Goal: Task Accomplishment & Management: Use online tool/utility

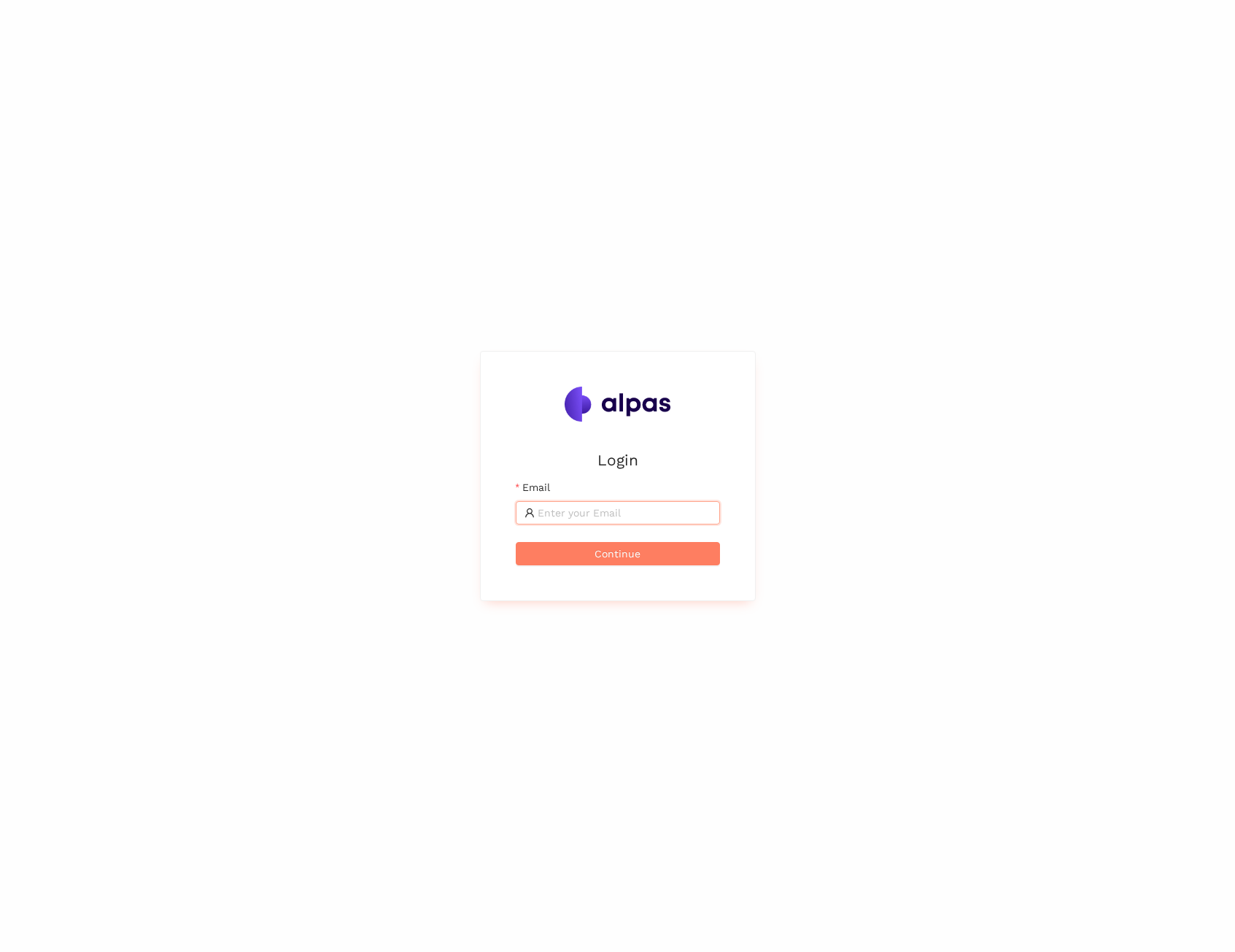
click at [584, 513] on input "Email" at bounding box center [623, 513] width 174 height 16
type input "[EMAIL_ADDRESS]"
click at [628, 552] on span "Continue" at bounding box center [617, 554] width 46 height 16
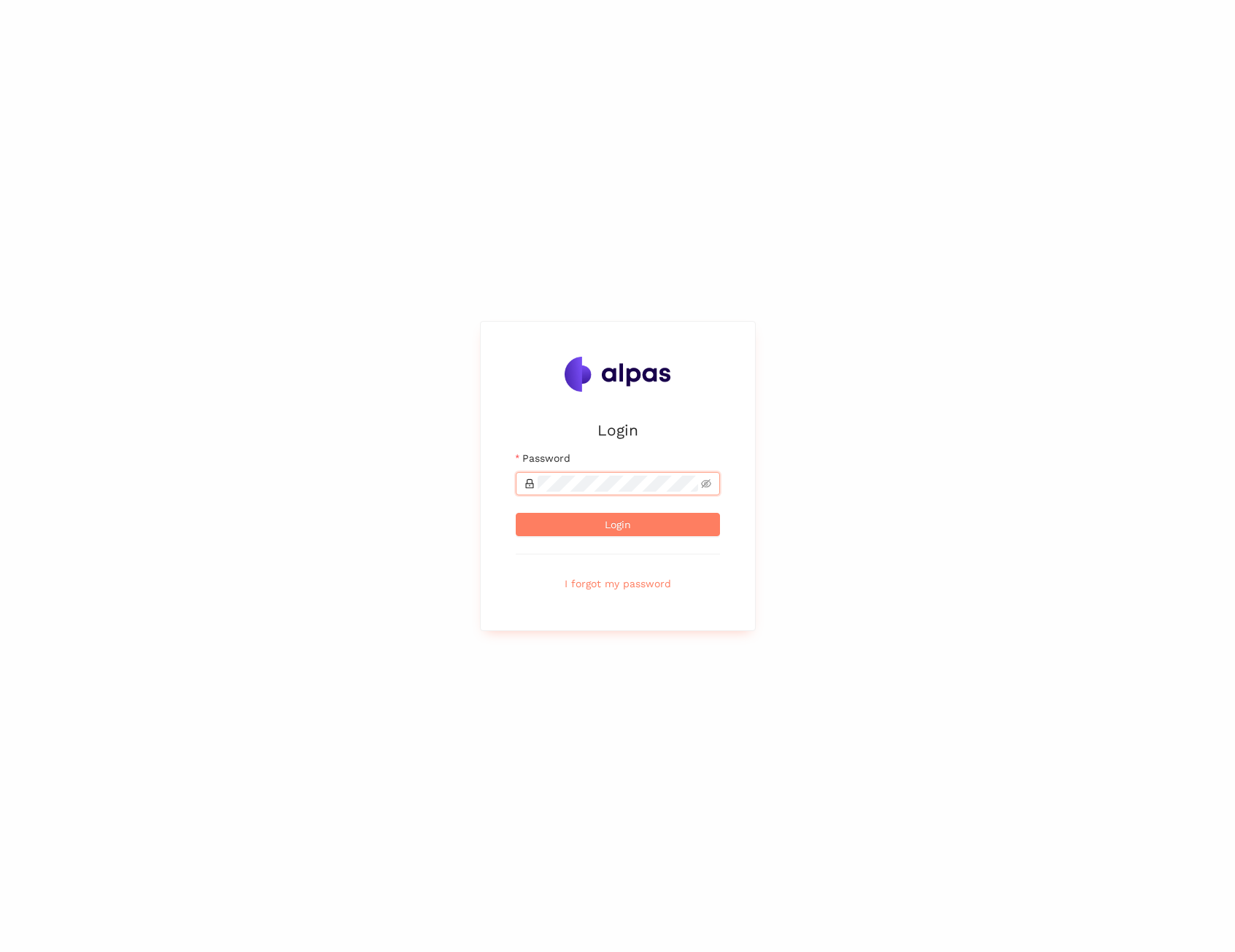
click at [516, 513] on button "Login" at bounding box center [618, 524] width 205 height 23
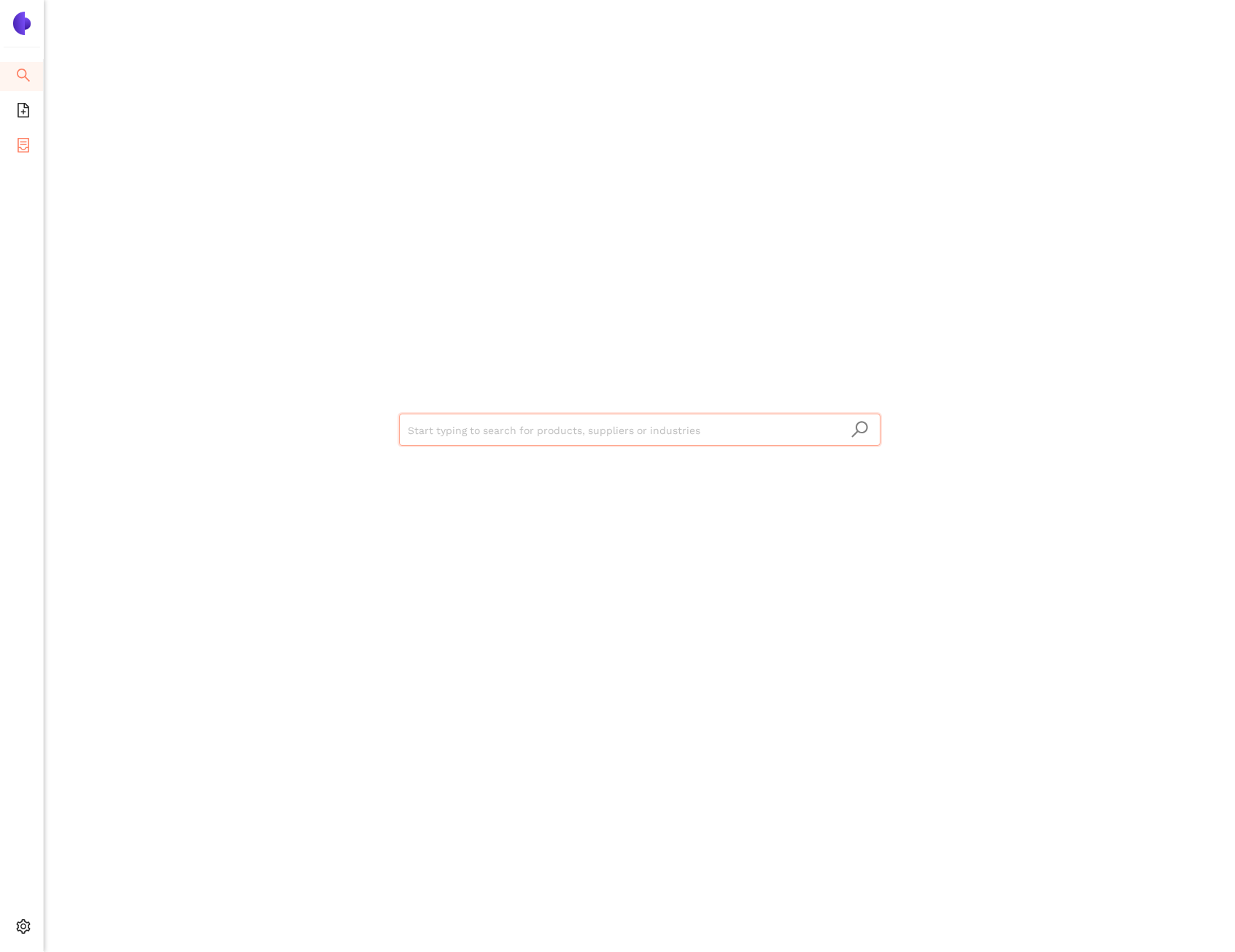
click at [22, 147] on icon "container" at bounding box center [23, 144] width 15 height 15
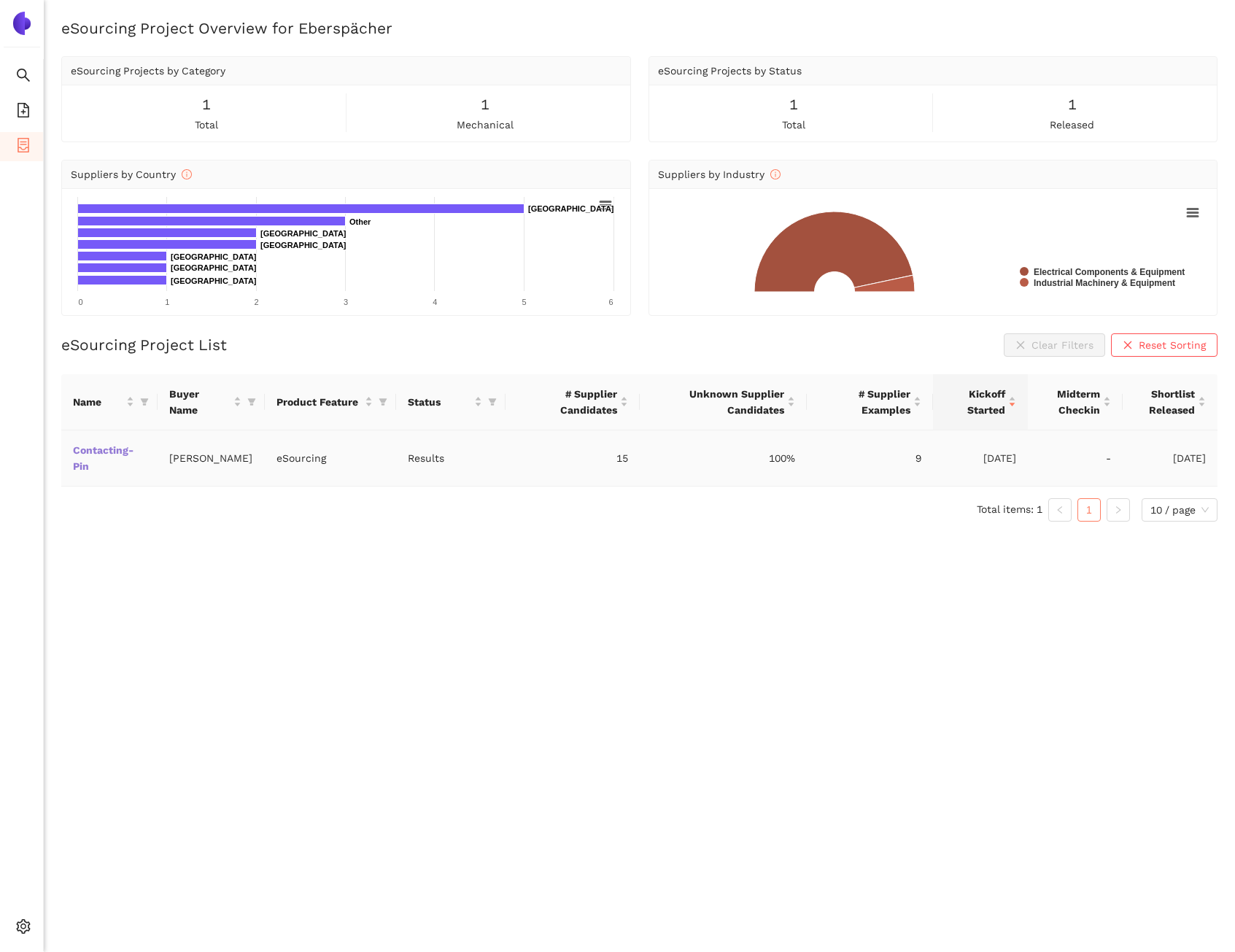
click at [0, 0] on link "Contacting-Pin" at bounding box center [0, 0] width 0 height 0
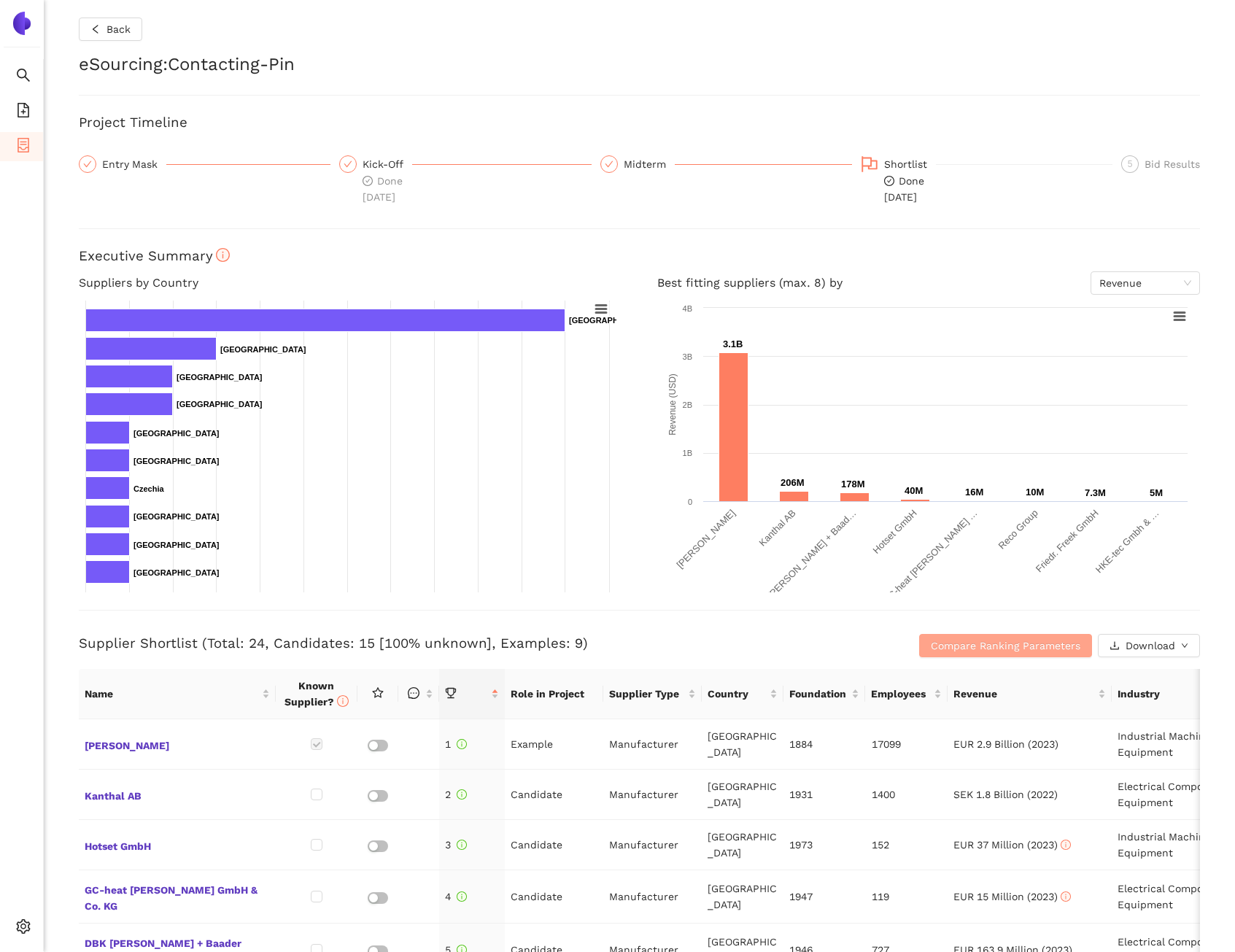
click at [920, 650] on button "Compare Ranking Parameters" at bounding box center [1005, 646] width 173 height 23
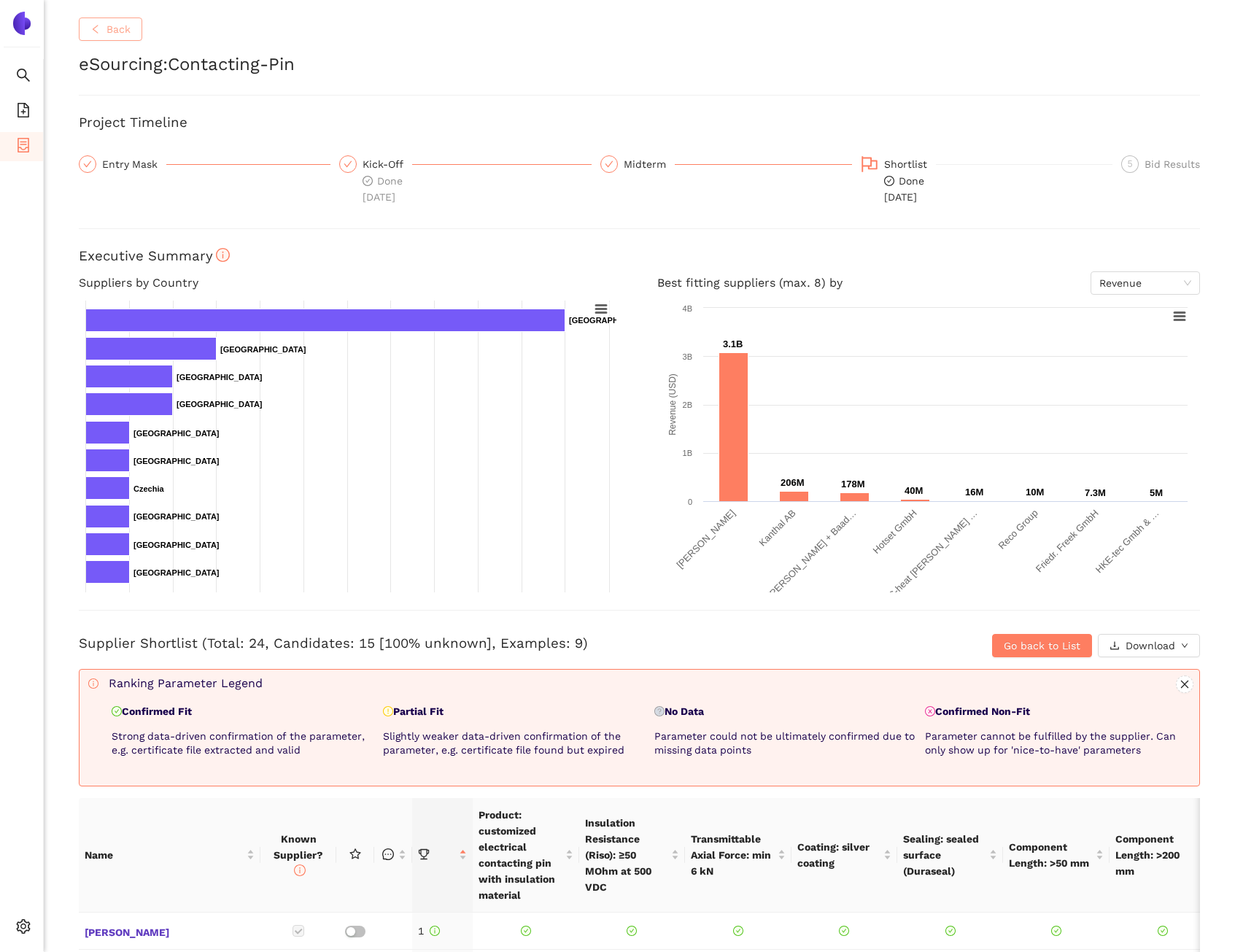
click at [121, 28] on span "Back" at bounding box center [118, 29] width 24 height 16
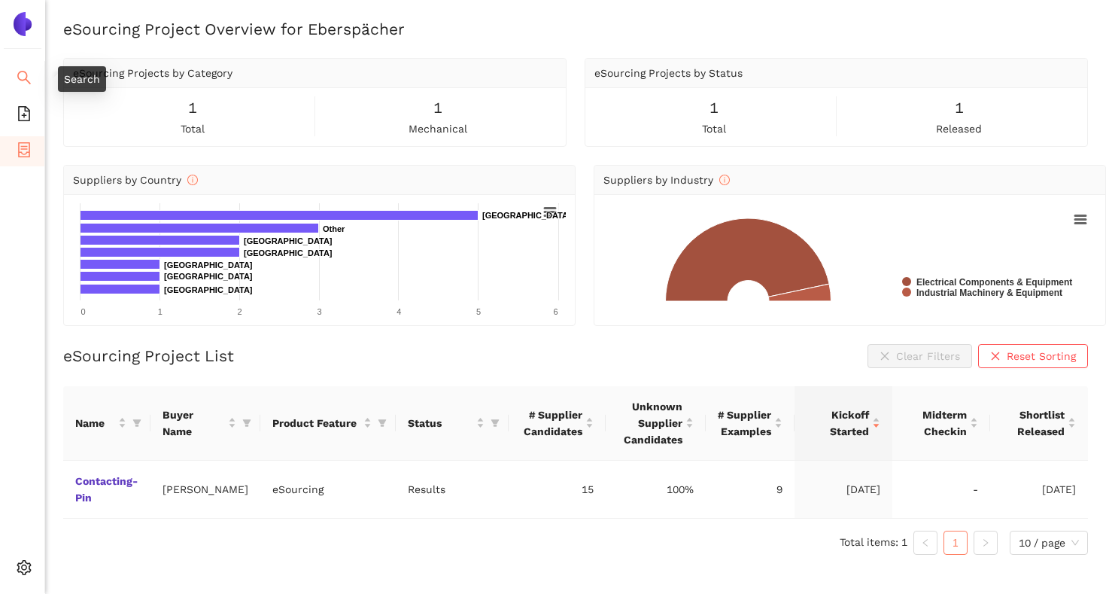
click at [28, 84] on icon "search" at bounding box center [24, 77] width 15 height 15
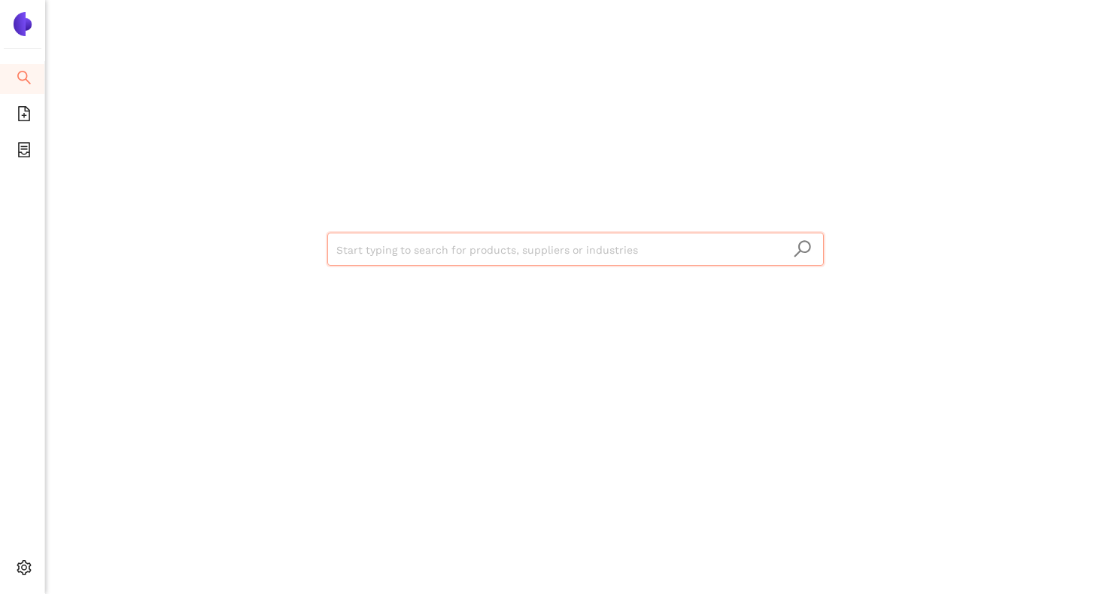
click at [759, 66] on div "Start typing to search for products, suppliers or industries" at bounding box center [575, 247] width 903 height 494
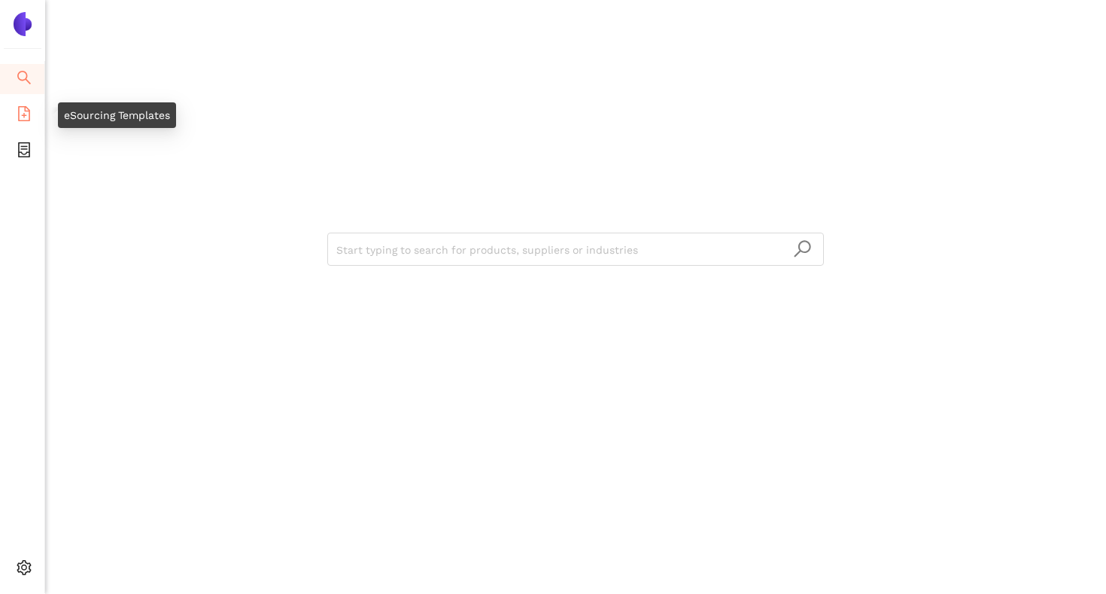
click at [27, 113] on icon "file-add" at bounding box center [24, 113] width 15 height 15
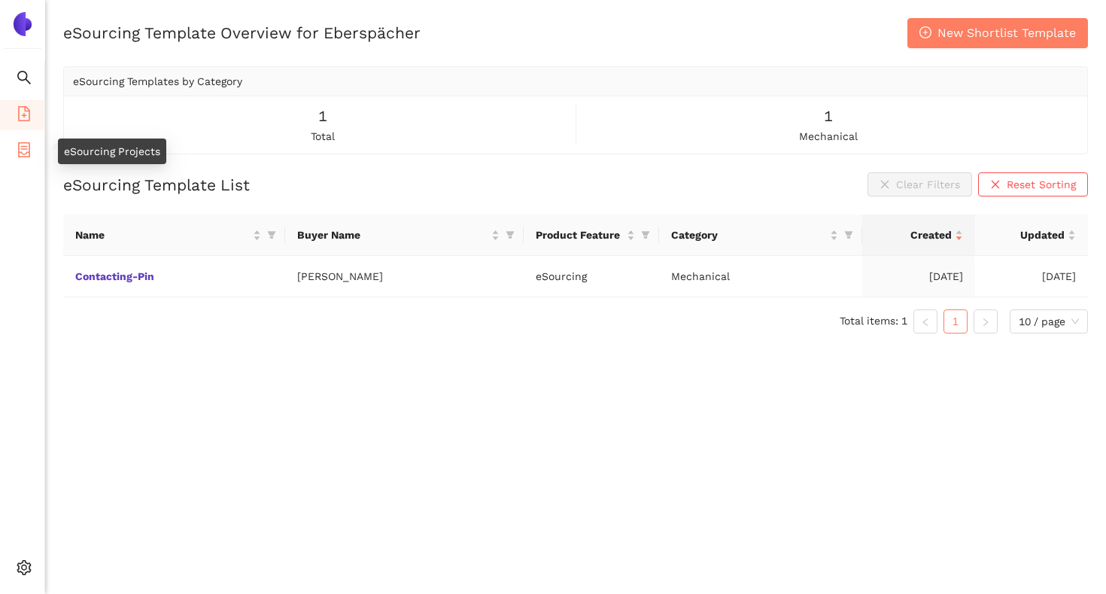
click at [22, 147] on icon "container" at bounding box center [24, 149] width 12 height 15
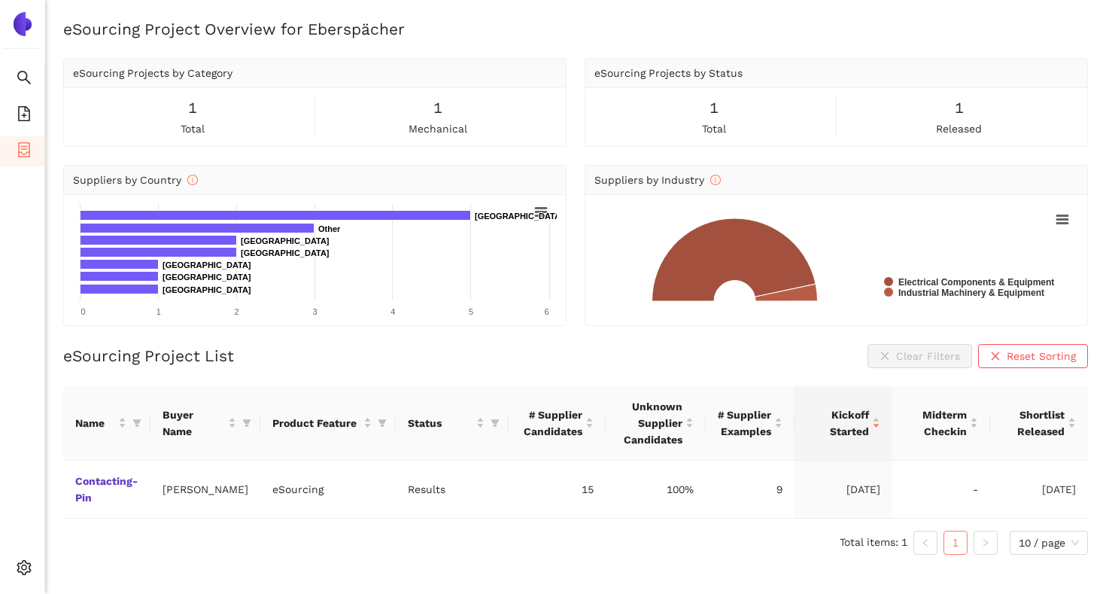
scroll to position [18, 0]
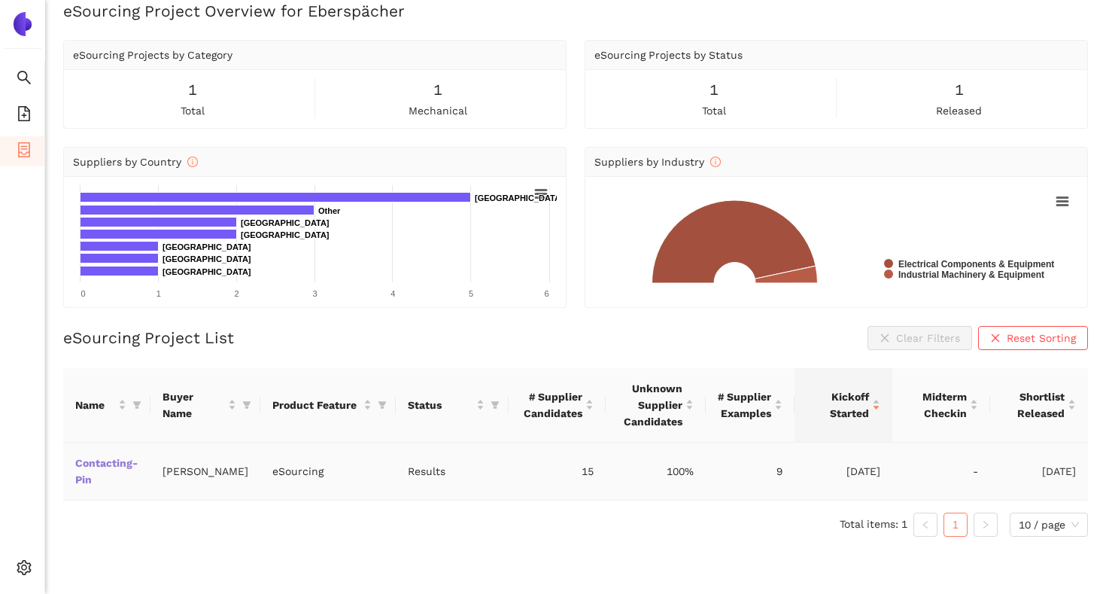
click at [0, 0] on link "Contacting-Pin" at bounding box center [0, 0] width 0 height 0
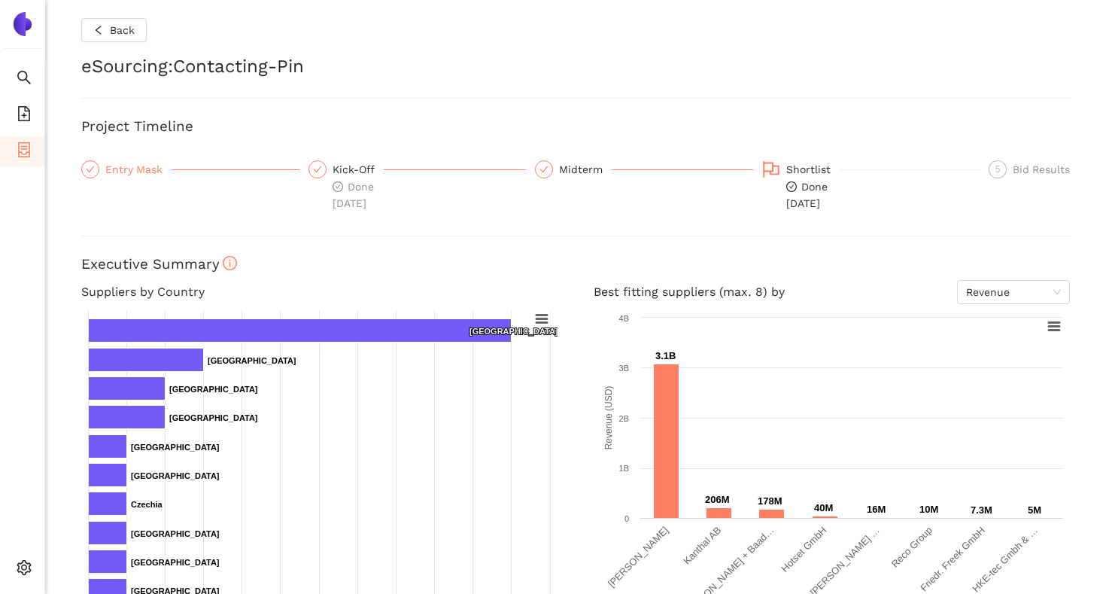
click at [145, 167] on div "Entry Mask" at bounding box center [138, 169] width 66 height 18
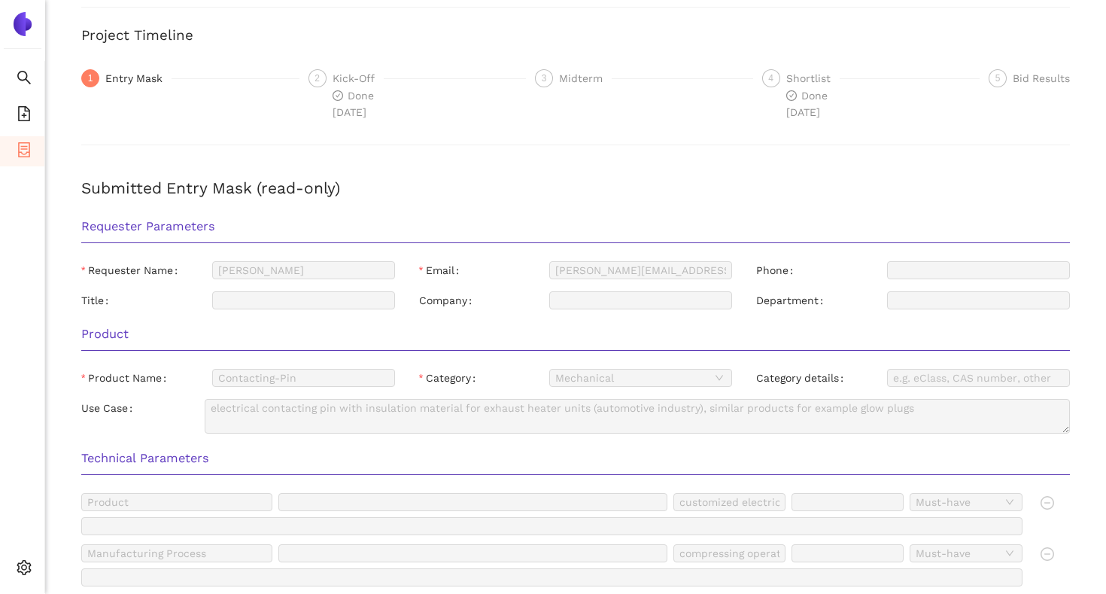
scroll to position [84, 0]
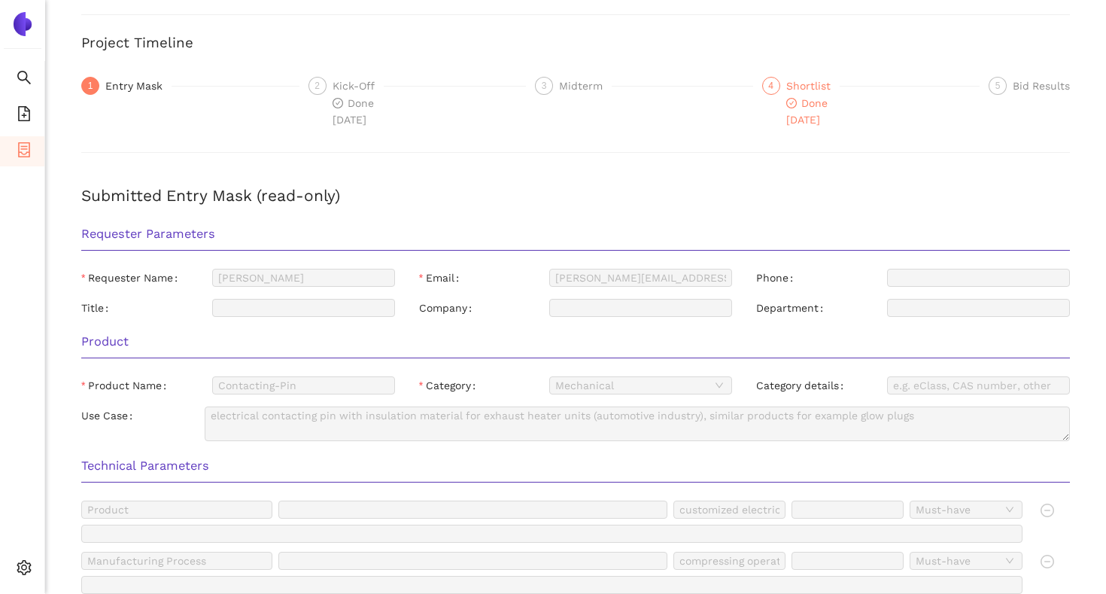
click at [795, 90] on div "Shortlist" at bounding box center [812, 86] width 53 height 18
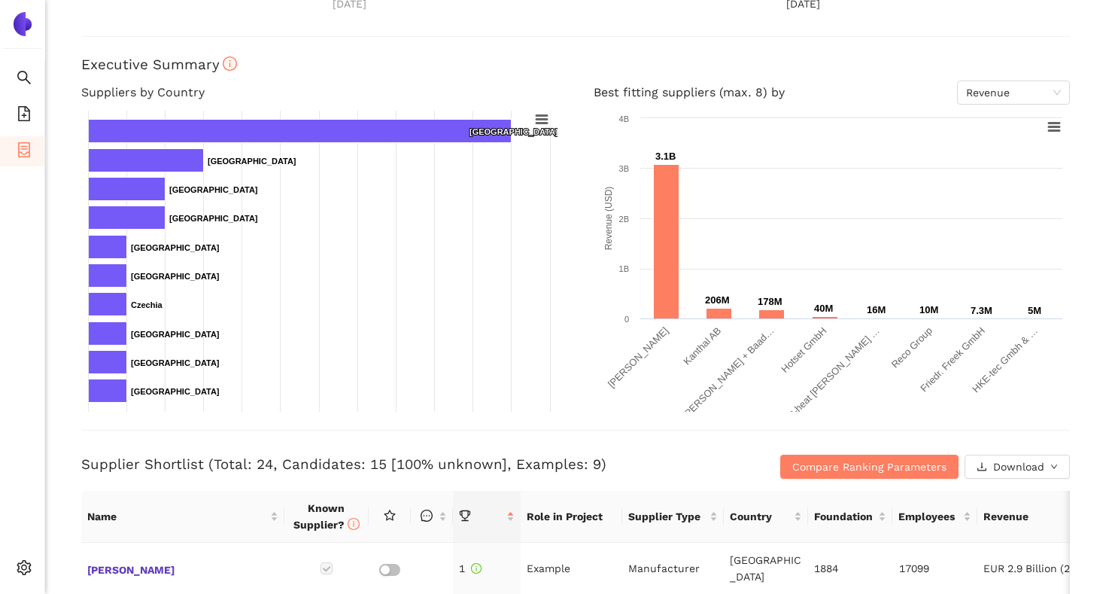
scroll to position [201, 0]
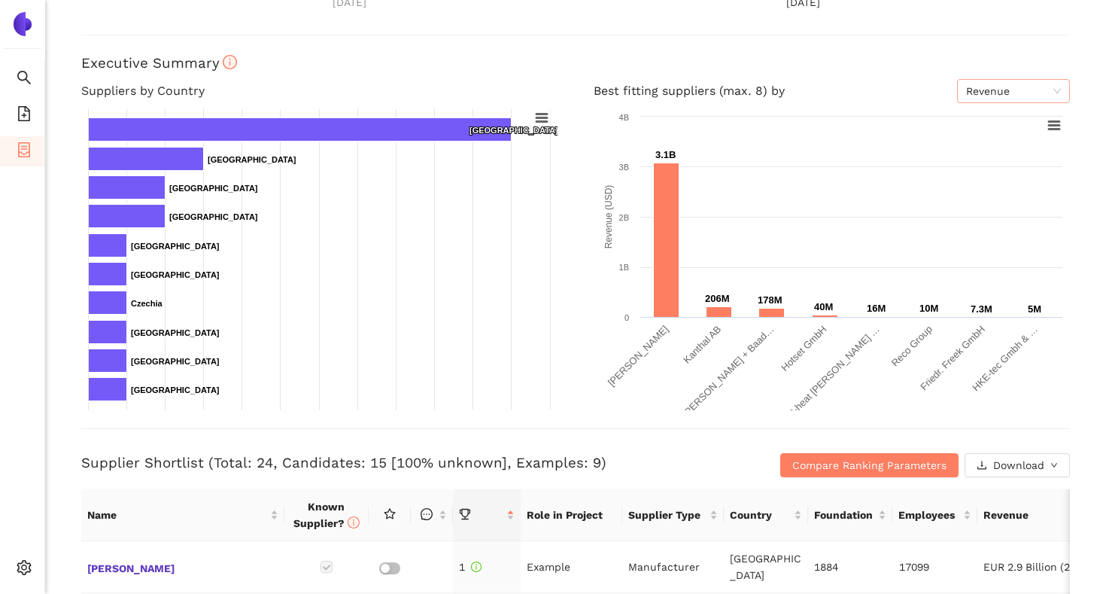
click at [977, 96] on span "Revenue" at bounding box center [1013, 91] width 95 height 23
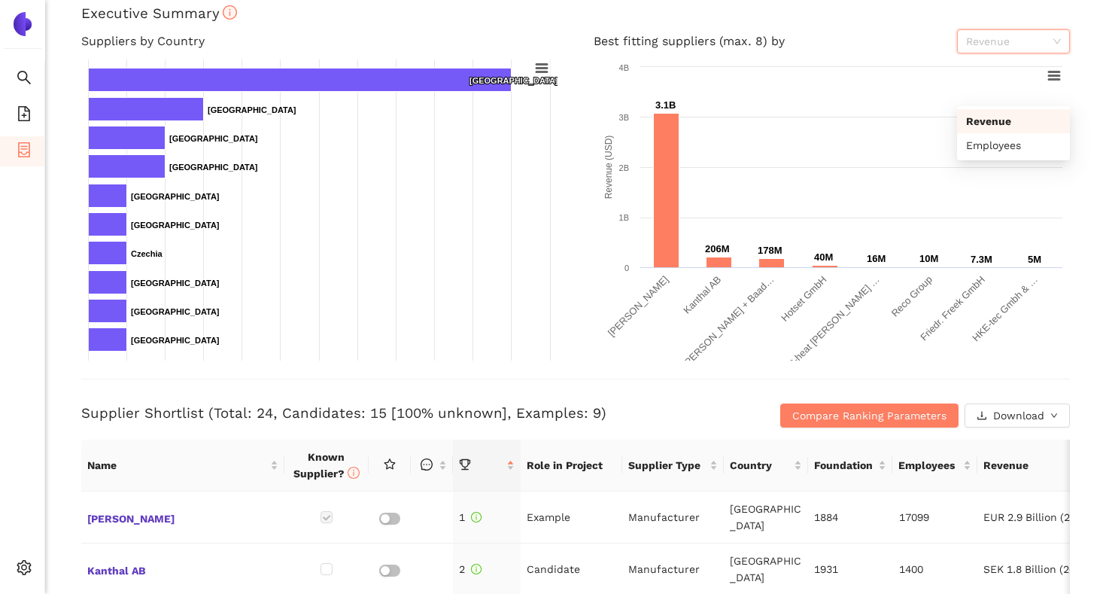
scroll to position [253, 0]
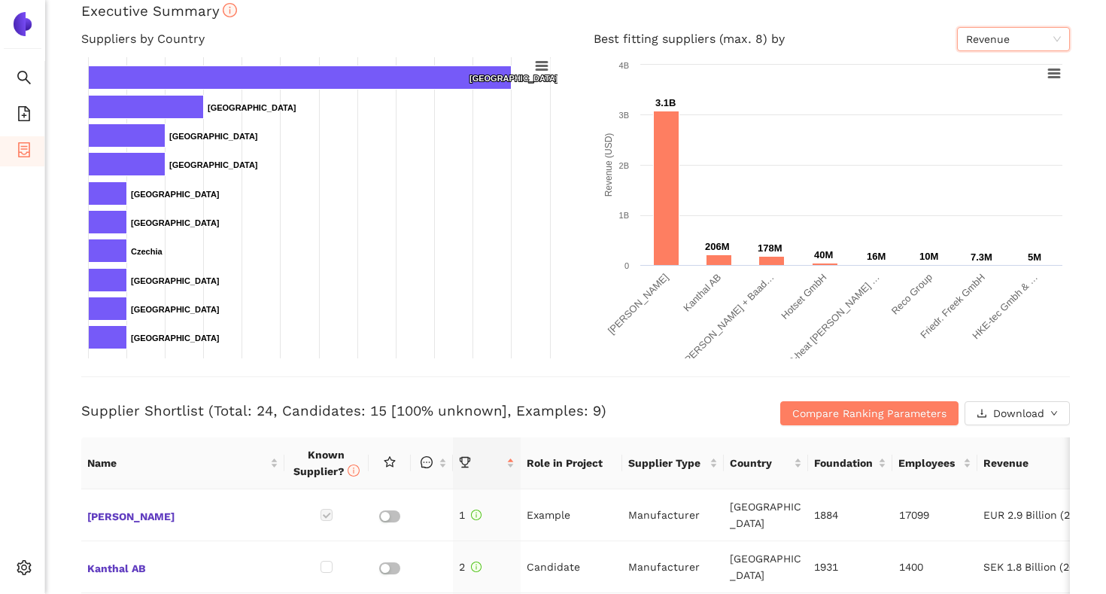
click at [970, 42] on span "Revenue" at bounding box center [1013, 39] width 95 height 23
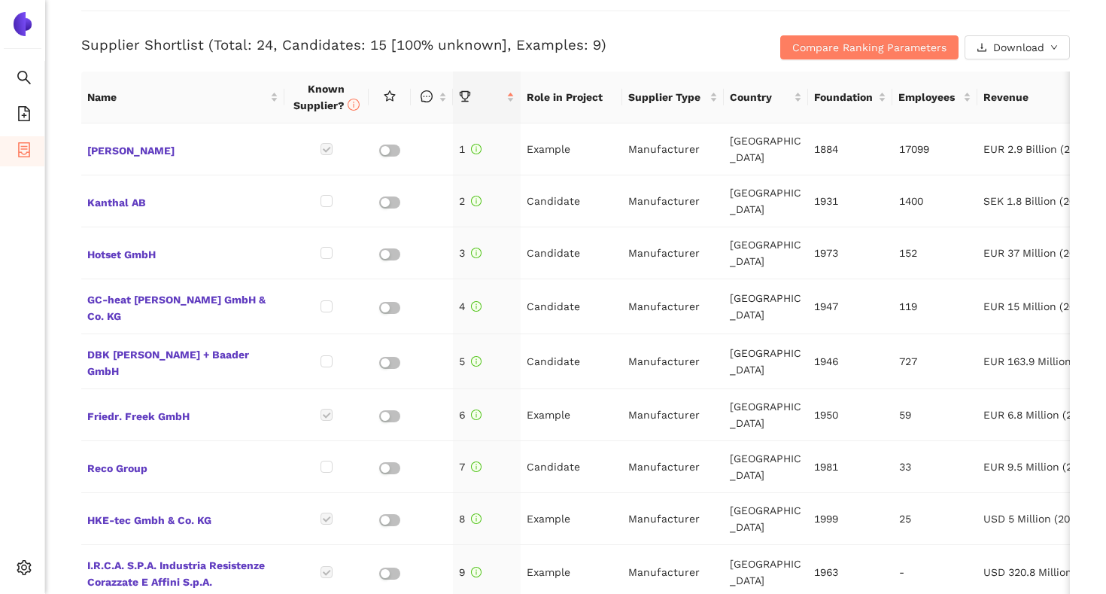
scroll to position [624, 0]
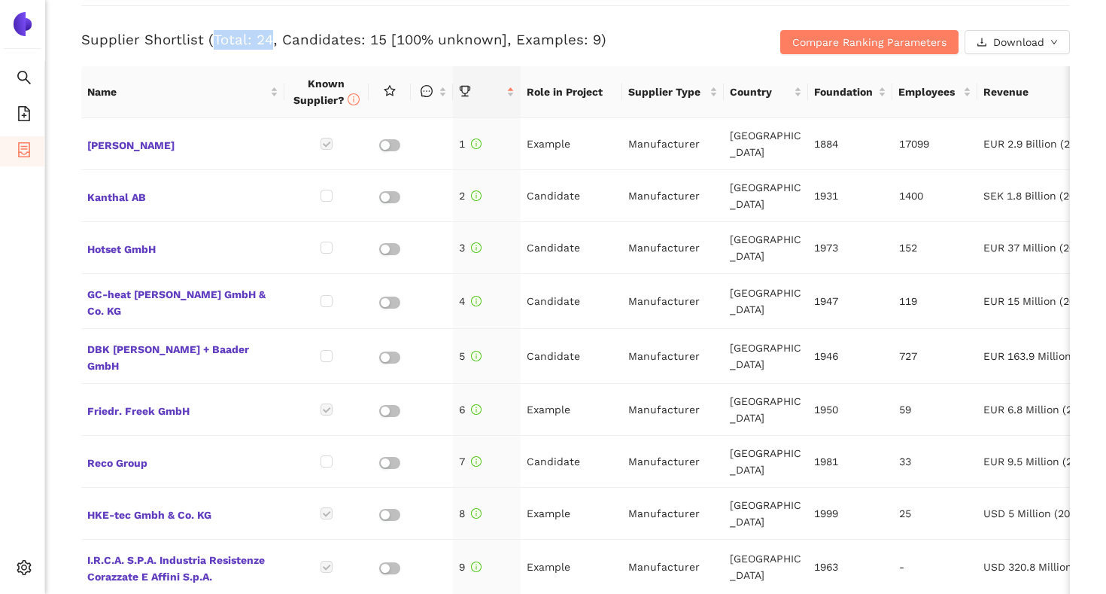
drag, startPoint x: 212, startPoint y: 38, endPoint x: 266, endPoint y: 42, distance: 54.3
click at [267, 42] on h3 "Supplier Shortlist (Total: 24, Candidates: 15 [100% unknown], Examples: 9)" at bounding box center [410, 40] width 659 height 20
drag, startPoint x: 280, startPoint y: 41, endPoint x: 378, endPoint y: 41, distance: 98.6
click at [378, 41] on h3 "Supplier Shortlist (Total: 24, Candidates: 15 [100% unknown], Examples: 9)" at bounding box center [410, 40] width 659 height 20
drag, startPoint x: 506, startPoint y: 40, endPoint x: 589, endPoint y: 46, distance: 83.0
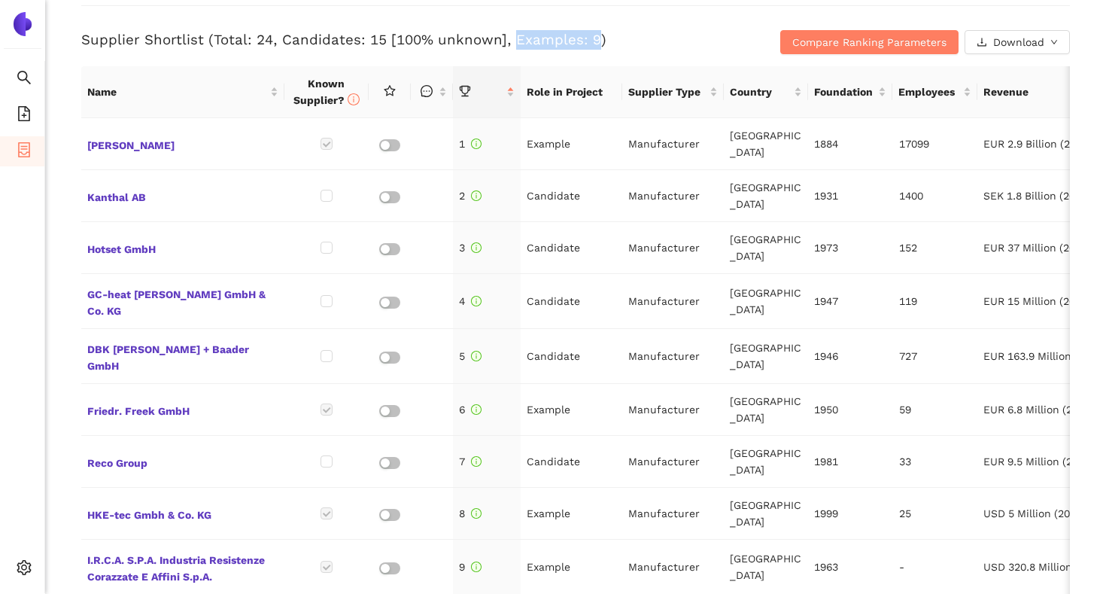
click at [589, 46] on h3 "Supplier Shortlist (Total: 24, Candidates: 15 [100% unknown], Examples: 9)" at bounding box center [410, 40] width 659 height 20
click at [699, 48] on h3 "Supplier Shortlist (Total: 24, Candidates: 15 [100% unknown], Examples: 9)" at bounding box center [410, 40] width 659 height 20
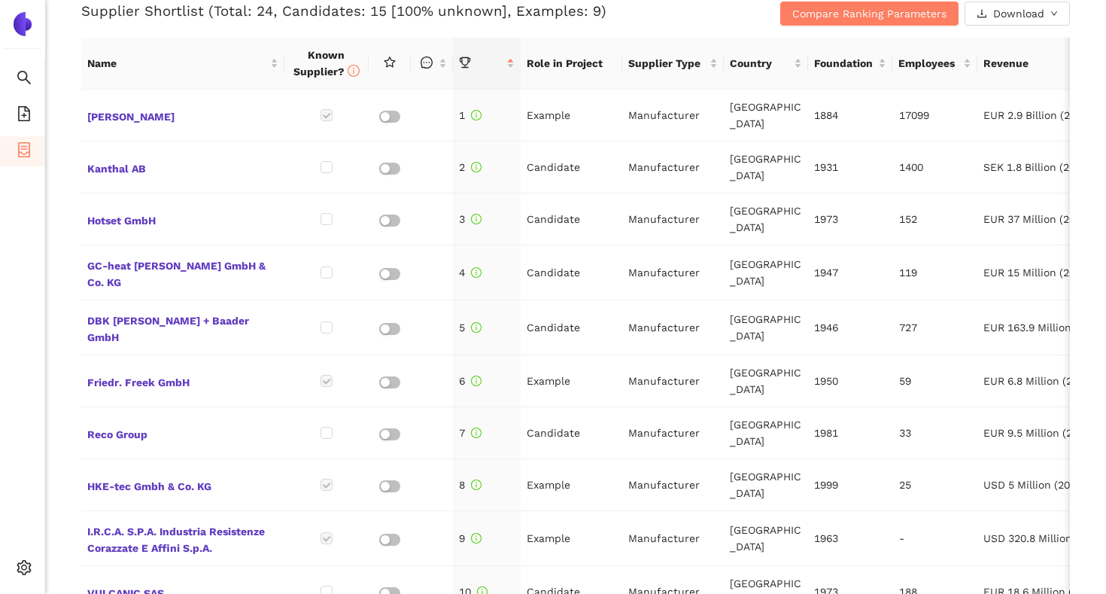
scroll to position [658, 0]
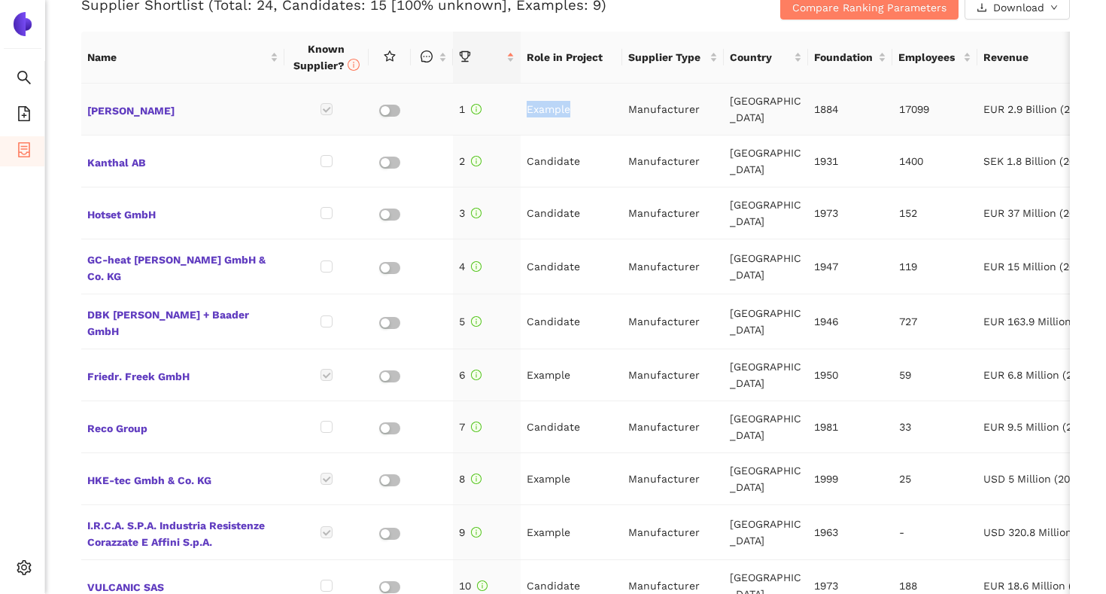
drag, startPoint x: 575, startPoint y: 109, endPoint x: 527, endPoint y: 110, distance: 48.2
click at [527, 110] on td "Example" at bounding box center [572, 110] width 102 height 52
drag, startPoint x: 579, startPoint y: 159, endPoint x: 528, endPoint y: 159, distance: 51.2
click at [528, 159] on td "Candidate" at bounding box center [572, 161] width 102 height 52
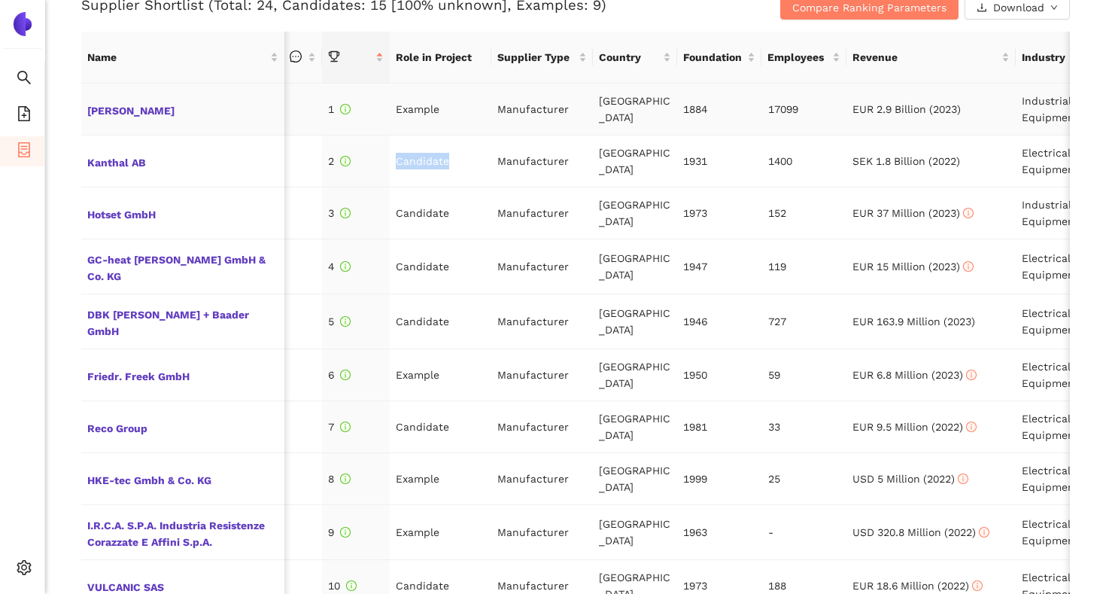
scroll to position [0, 135]
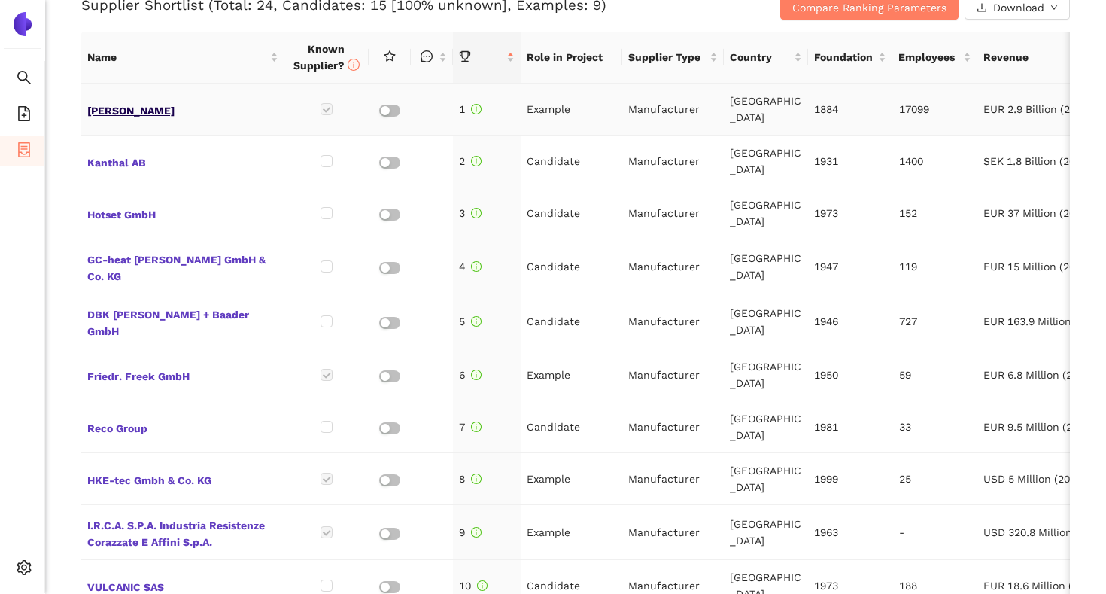
click at [139, 111] on span "[PERSON_NAME]" at bounding box center [182, 109] width 191 height 20
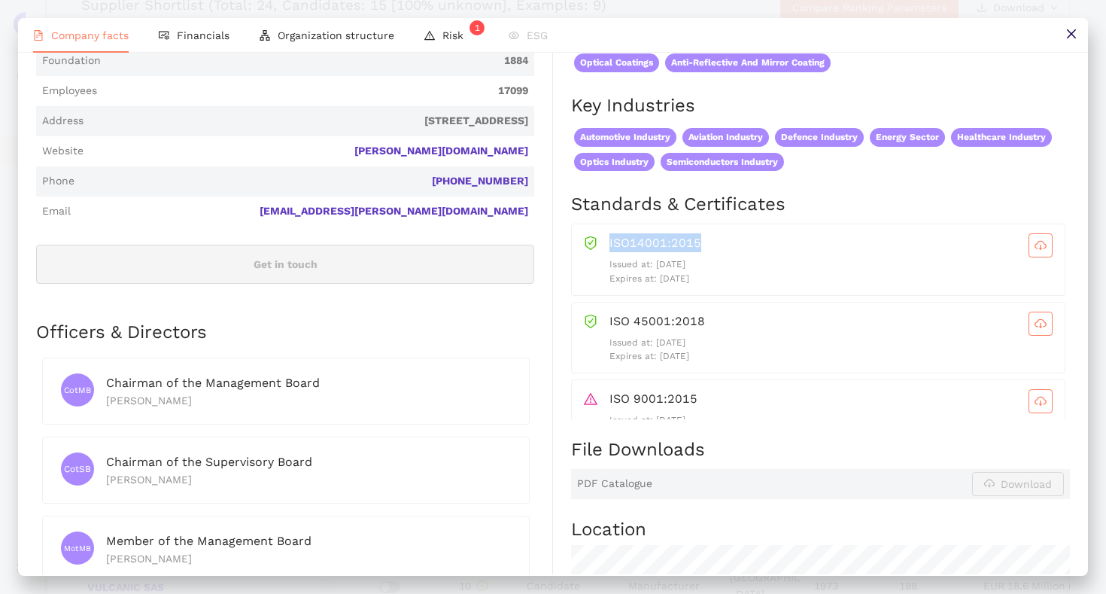
drag, startPoint x: 609, startPoint y: 241, endPoint x: 698, endPoint y: 242, distance: 88.8
click at [698, 242] on div "ISO14001:2015" at bounding box center [830, 245] width 443 height 24
drag, startPoint x: 710, startPoint y: 280, endPoint x: 661, endPoint y: 283, distance: 49.7
click at [661, 283] on p "Expires at: [DATE]" at bounding box center [830, 279] width 443 height 14
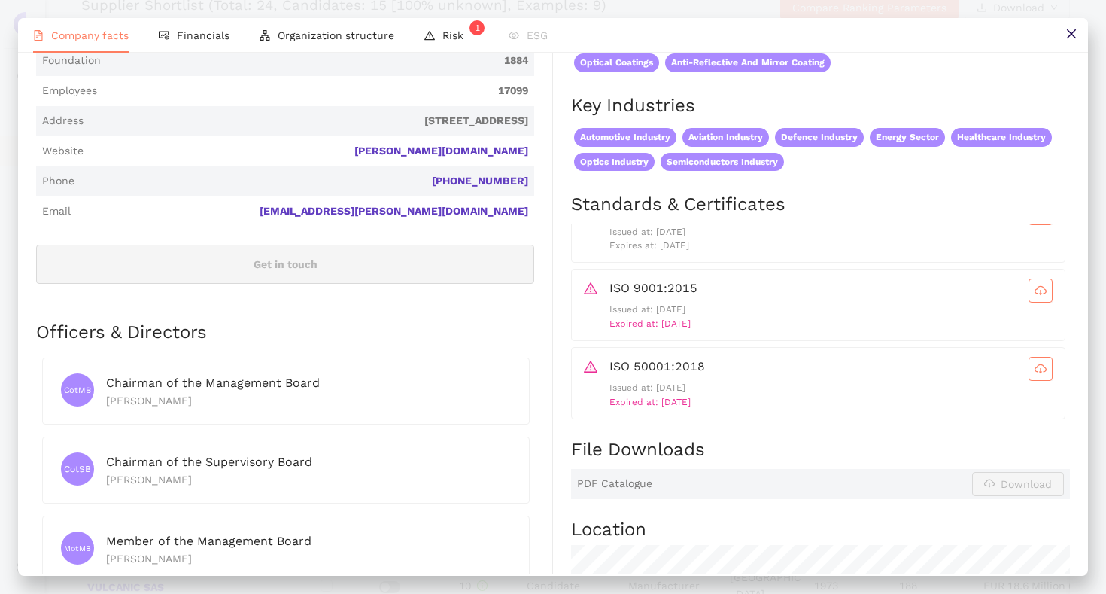
drag, startPoint x: 715, startPoint y: 325, endPoint x: 662, endPoint y: 330, distance: 52.9
click at [662, 330] on p "Expired at: [DATE]" at bounding box center [830, 324] width 443 height 14
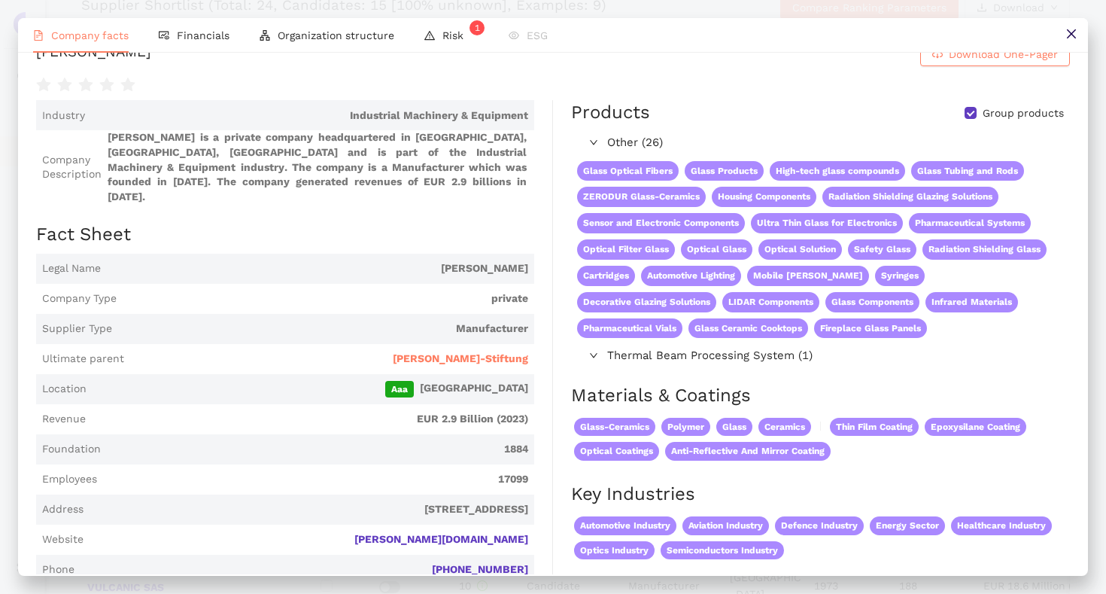
scroll to position [0, 0]
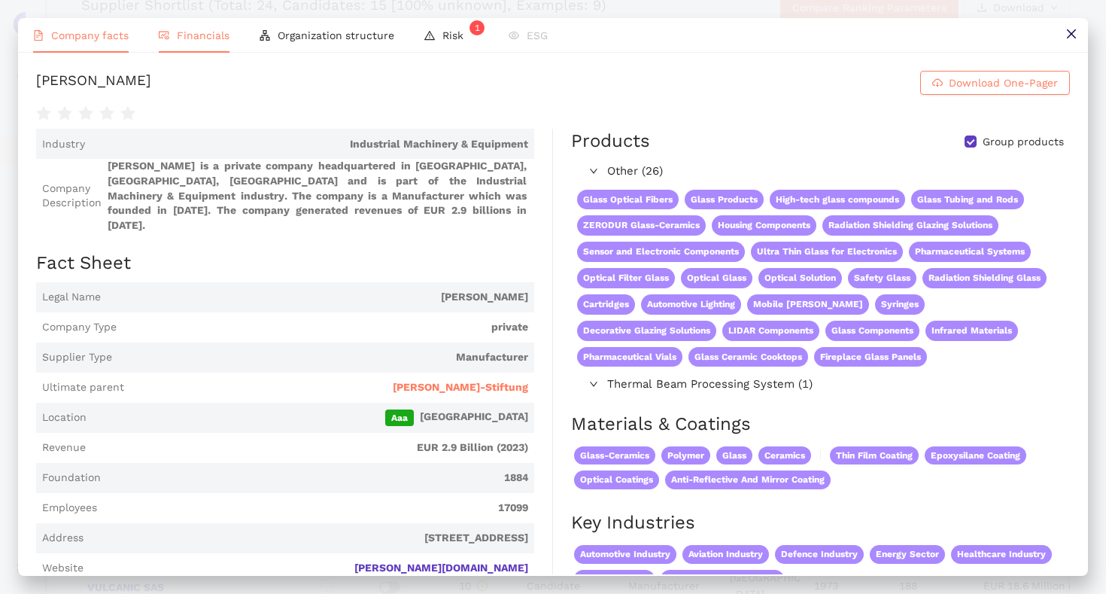
click at [202, 47] on li "Financials" at bounding box center [194, 35] width 101 height 35
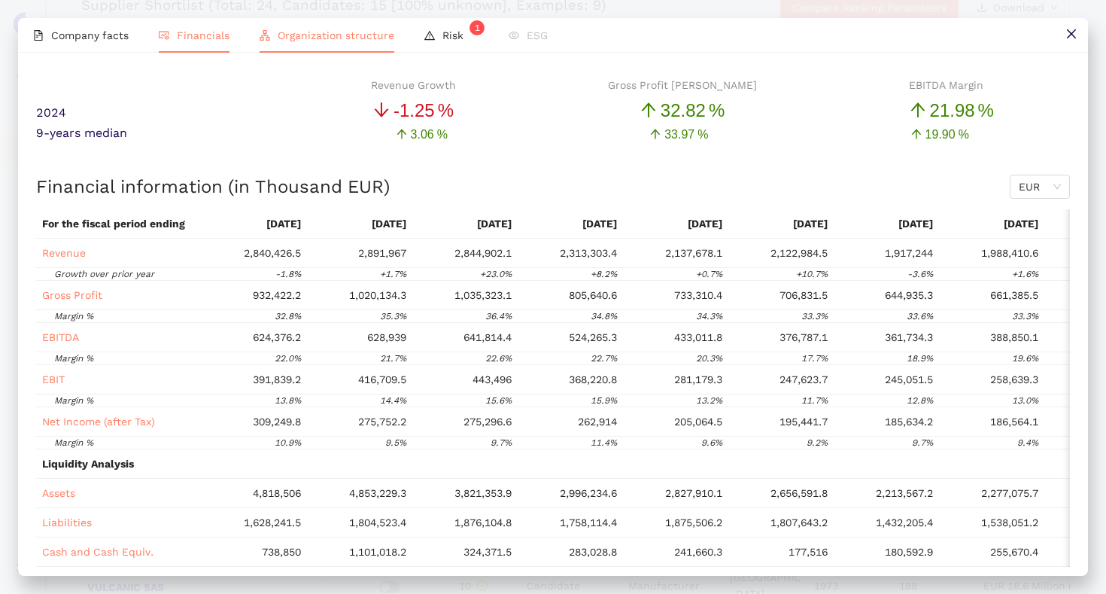
click at [325, 44] on li "Organization structure" at bounding box center [326, 35] width 165 height 35
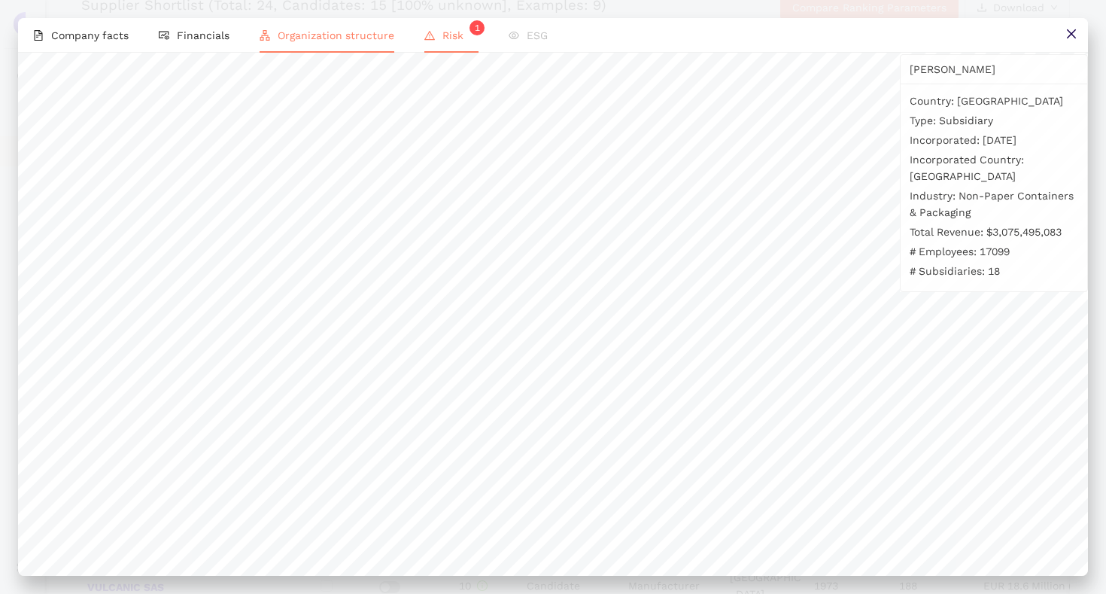
click at [423, 27] on li "Risk 1" at bounding box center [451, 35] width 84 height 35
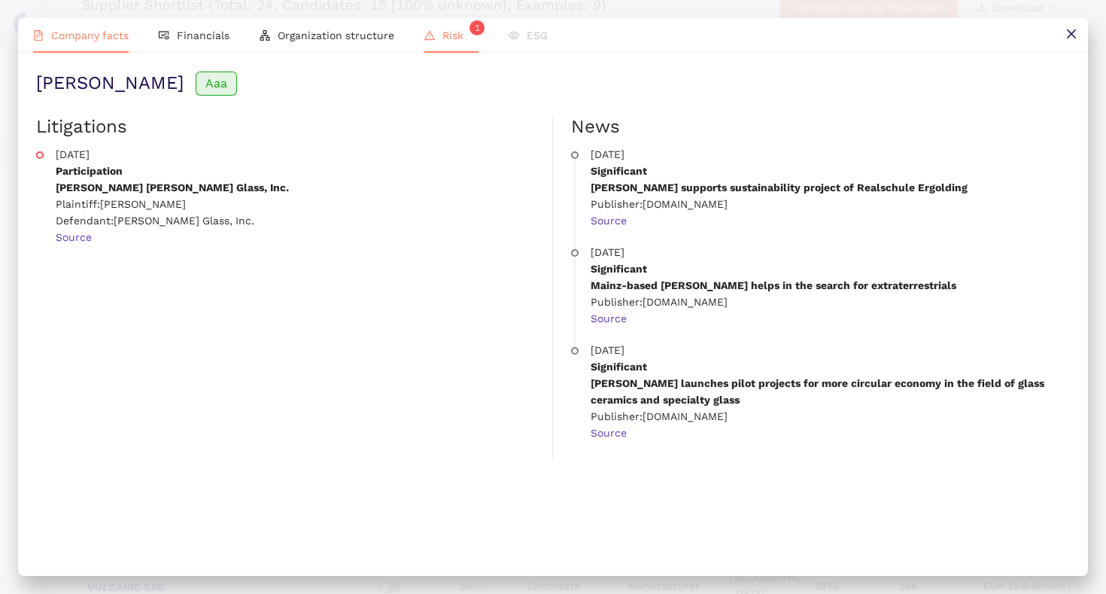
click at [93, 33] on span "Company facts" at bounding box center [89, 35] width 77 height 12
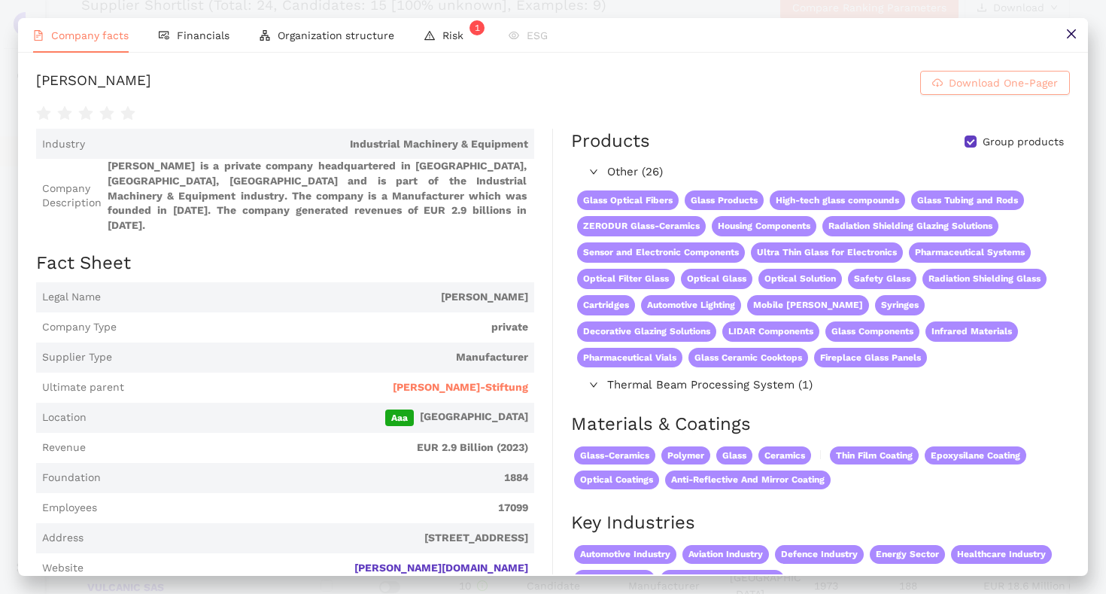
click at [945, 88] on button "Download One-Pager" at bounding box center [995, 83] width 150 height 24
click at [1063, 32] on button at bounding box center [1071, 35] width 34 height 34
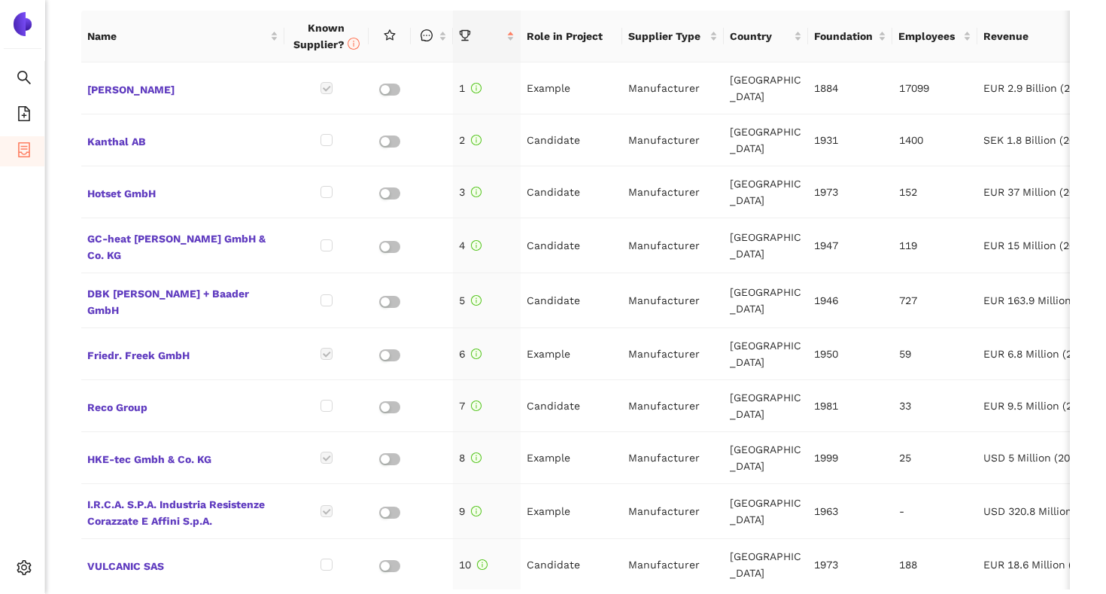
scroll to position [680, 0]
click at [61, 222] on div "Back eSourcing : Contacting-Pin Project Timeline Entry Mask Kick-Off Done [DATE…" at bounding box center [575, 297] width 1061 height 594
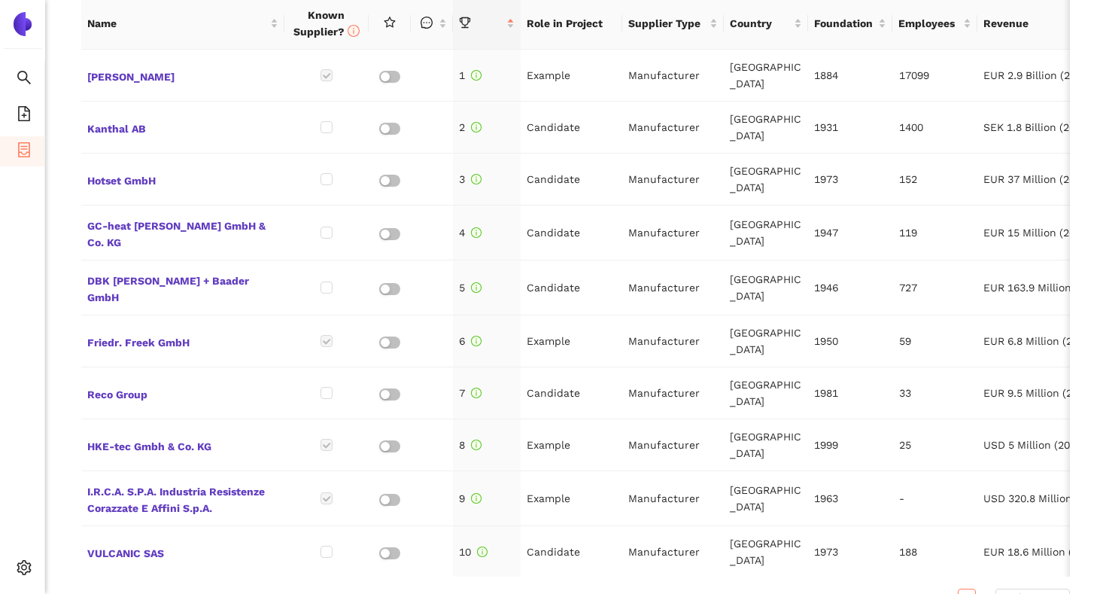
scroll to position [697, 0]
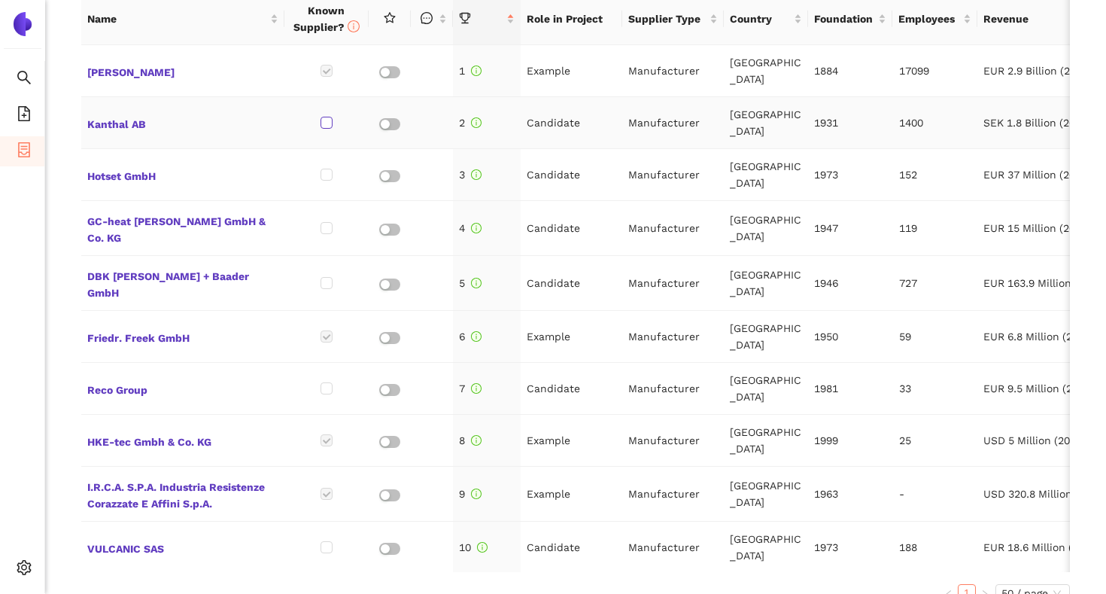
click at [330, 126] on input "checkbox" at bounding box center [326, 123] width 12 height 12
checkbox input "true"
click at [323, 227] on input "checkbox" at bounding box center [326, 228] width 12 height 12
checkbox input "true"
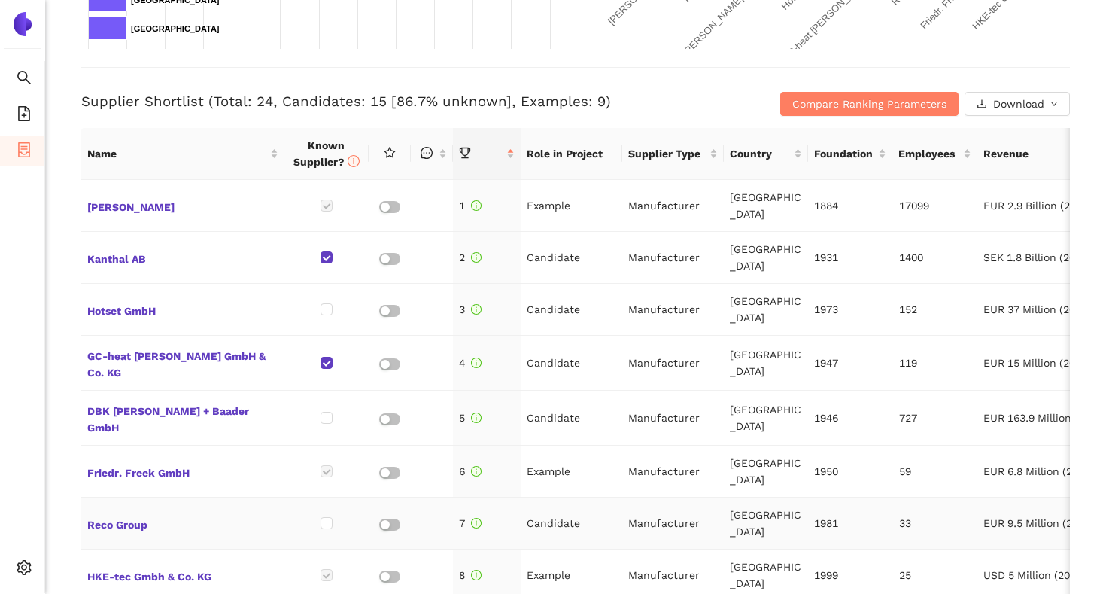
scroll to position [331, 0]
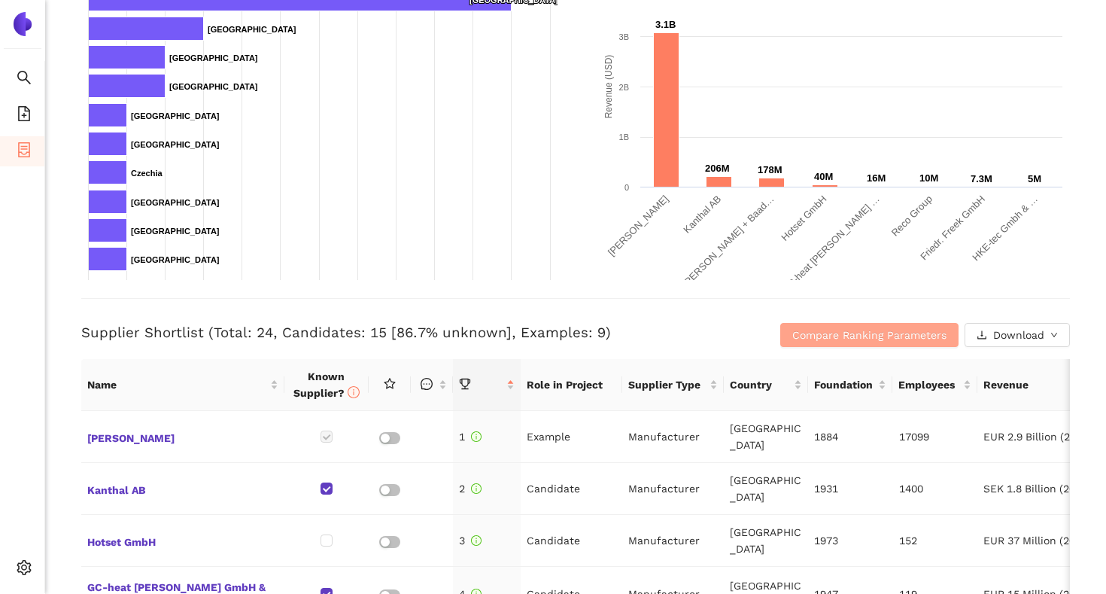
click at [816, 336] on span "Compare Ranking Parameters" at bounding box center [869, 334] width 154 height 17
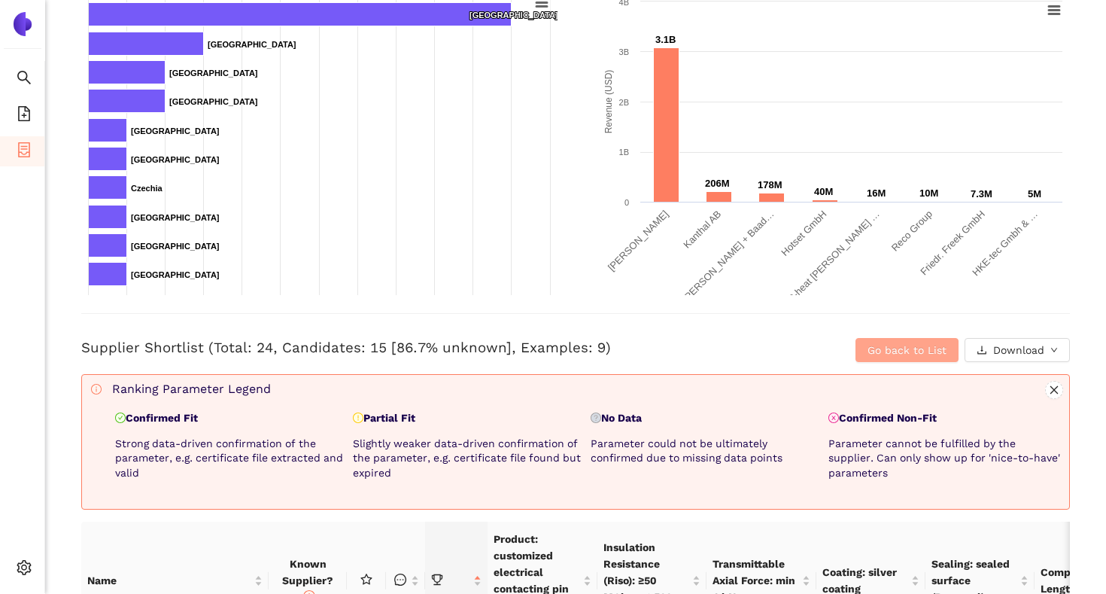
scroll to position [364, 0]
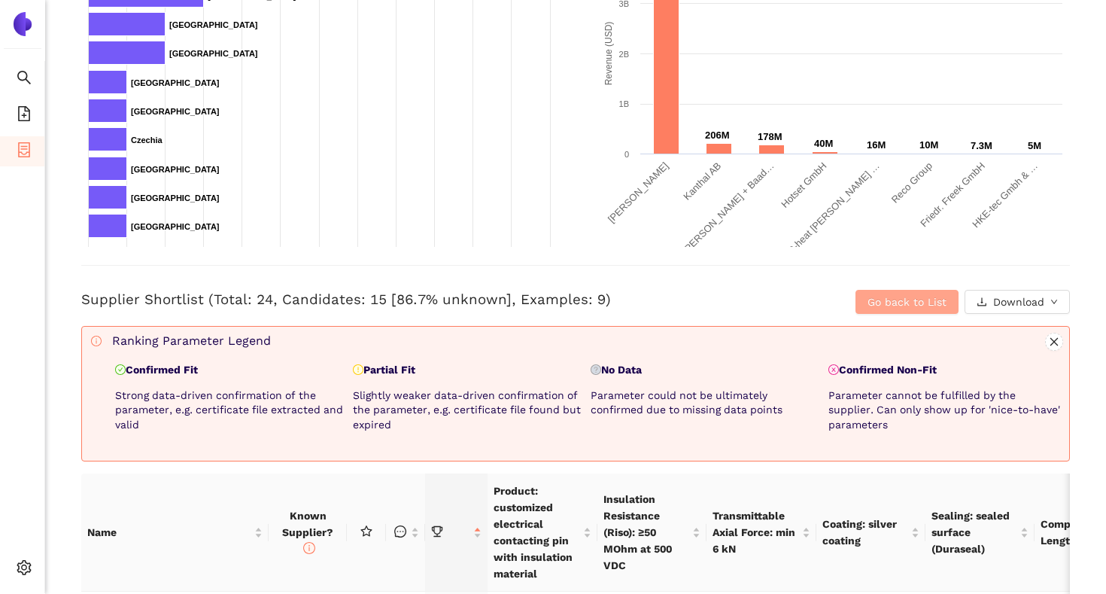
click at [869, 305] on span "Go back to List" at bounding box center [906, 301] width 79 height 17
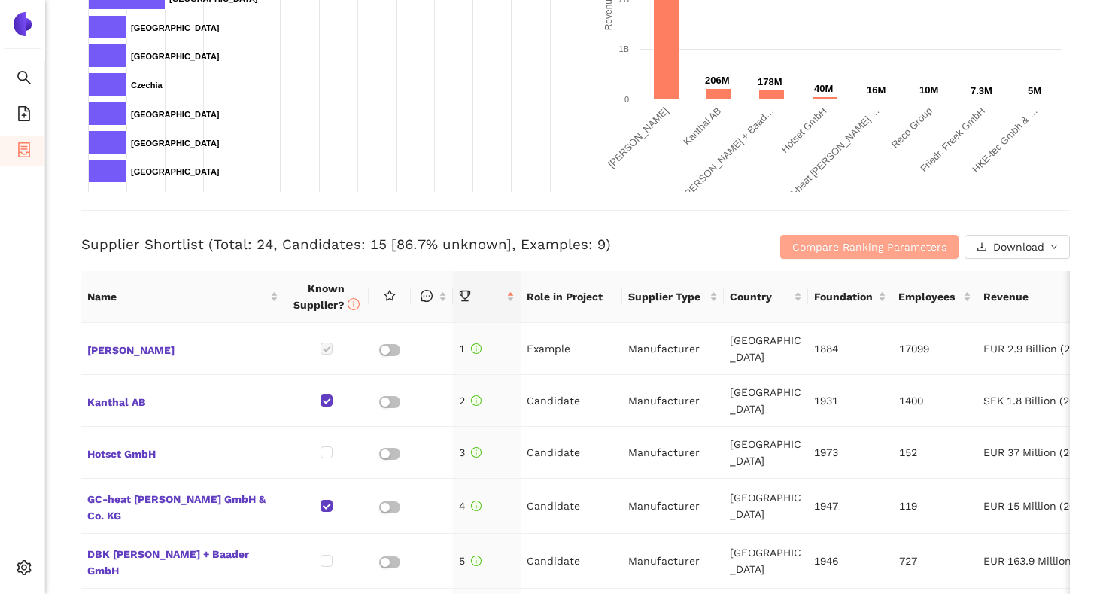
scroll to position [426, 0]
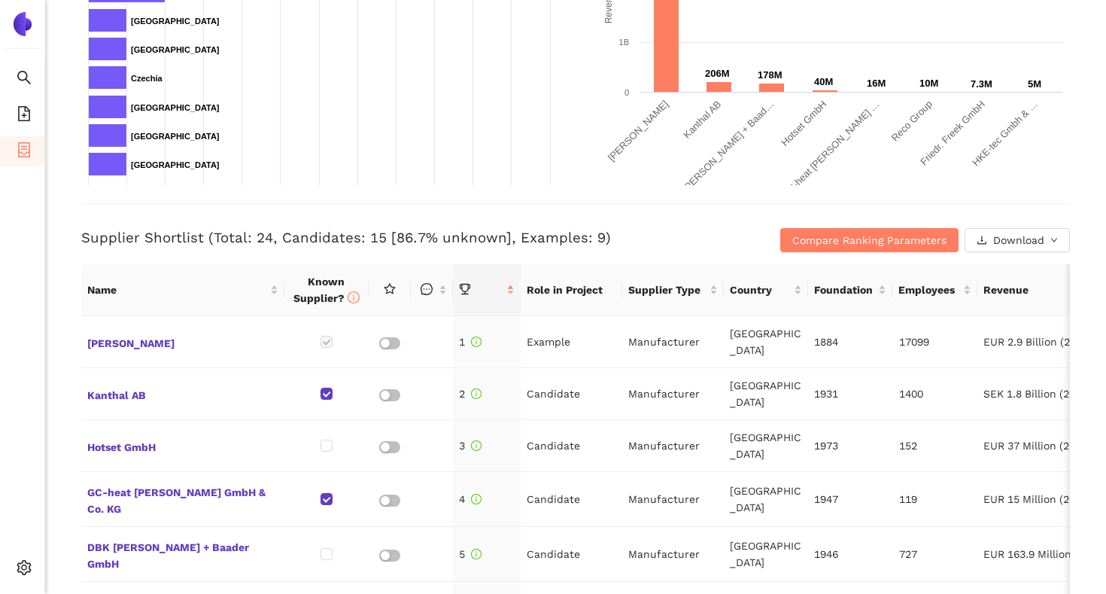
click at [65, 248] on div "Back eSourcing : Contacting-Pin Project Timeline Entry Mask Kick-Off Done [DATE…" at bounding box center [575, 297] width 1061 height 594
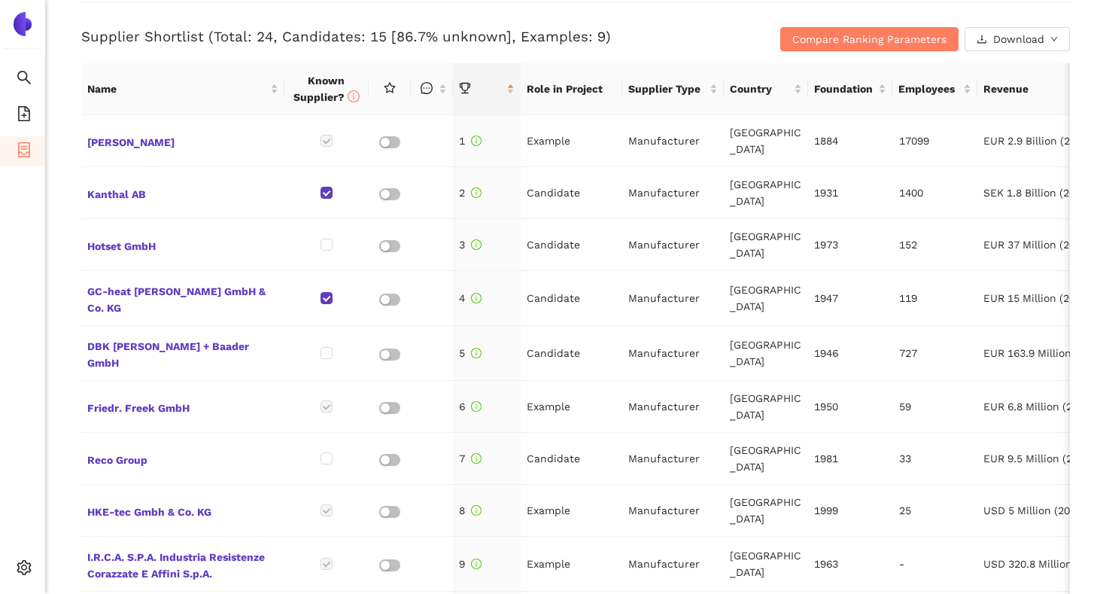
scroll to position [630, 0]
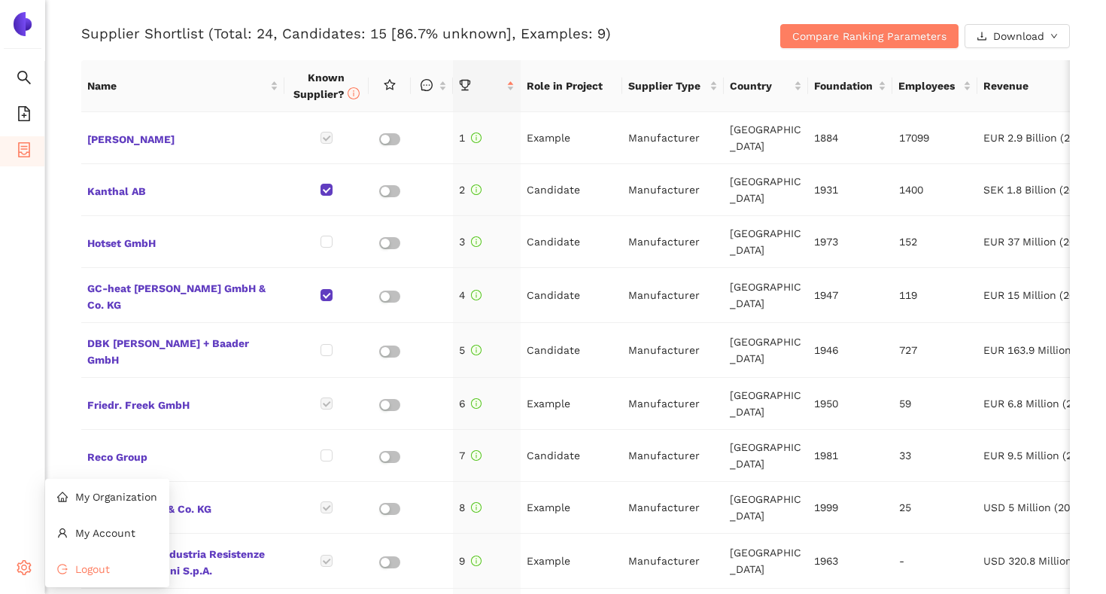
click at [75, 572] on span "Logout" at bounding box center [92, 569] width 35 height 12
